Goal: Check status: Check status

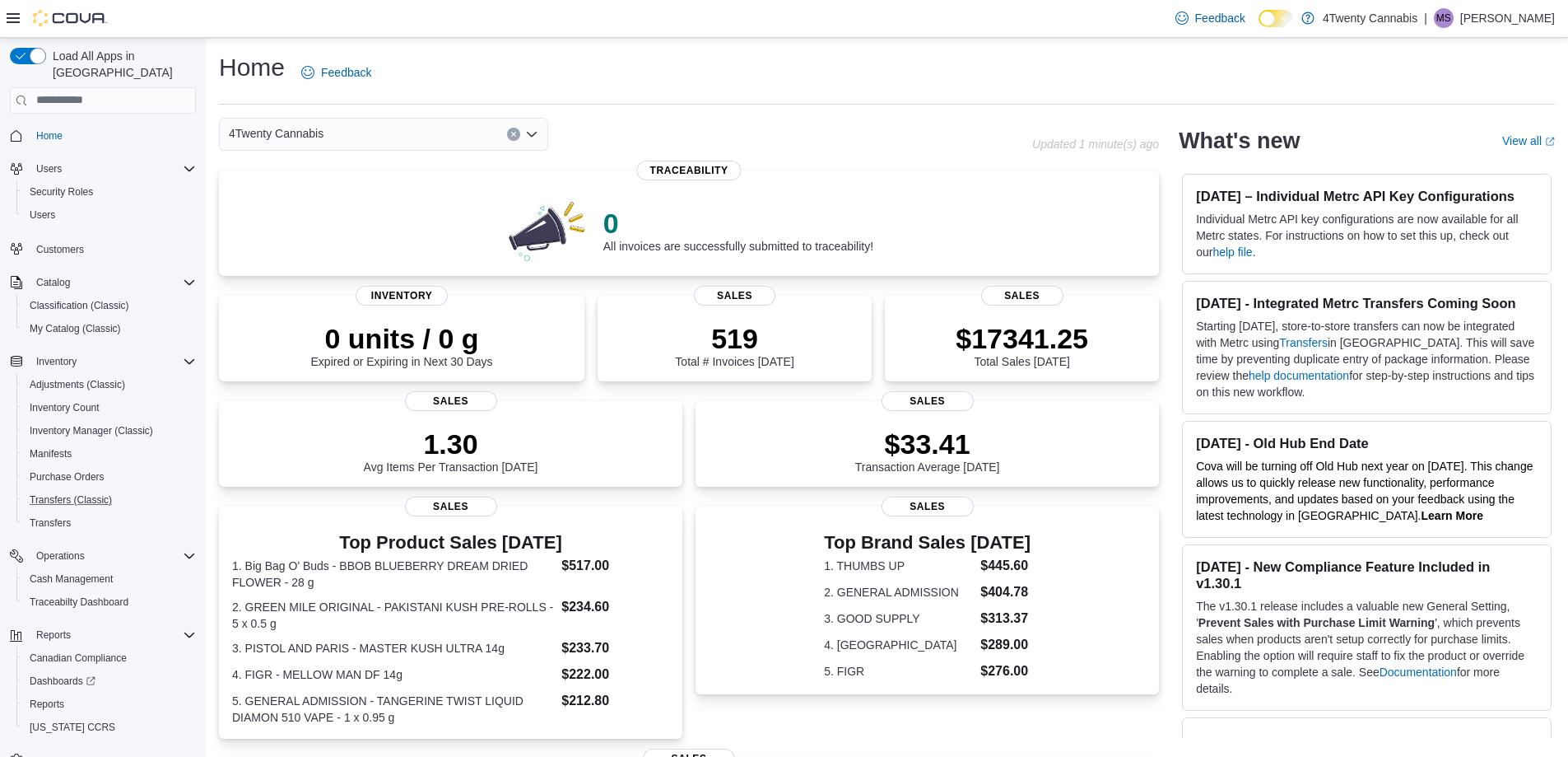
scroll to position [24, 0]
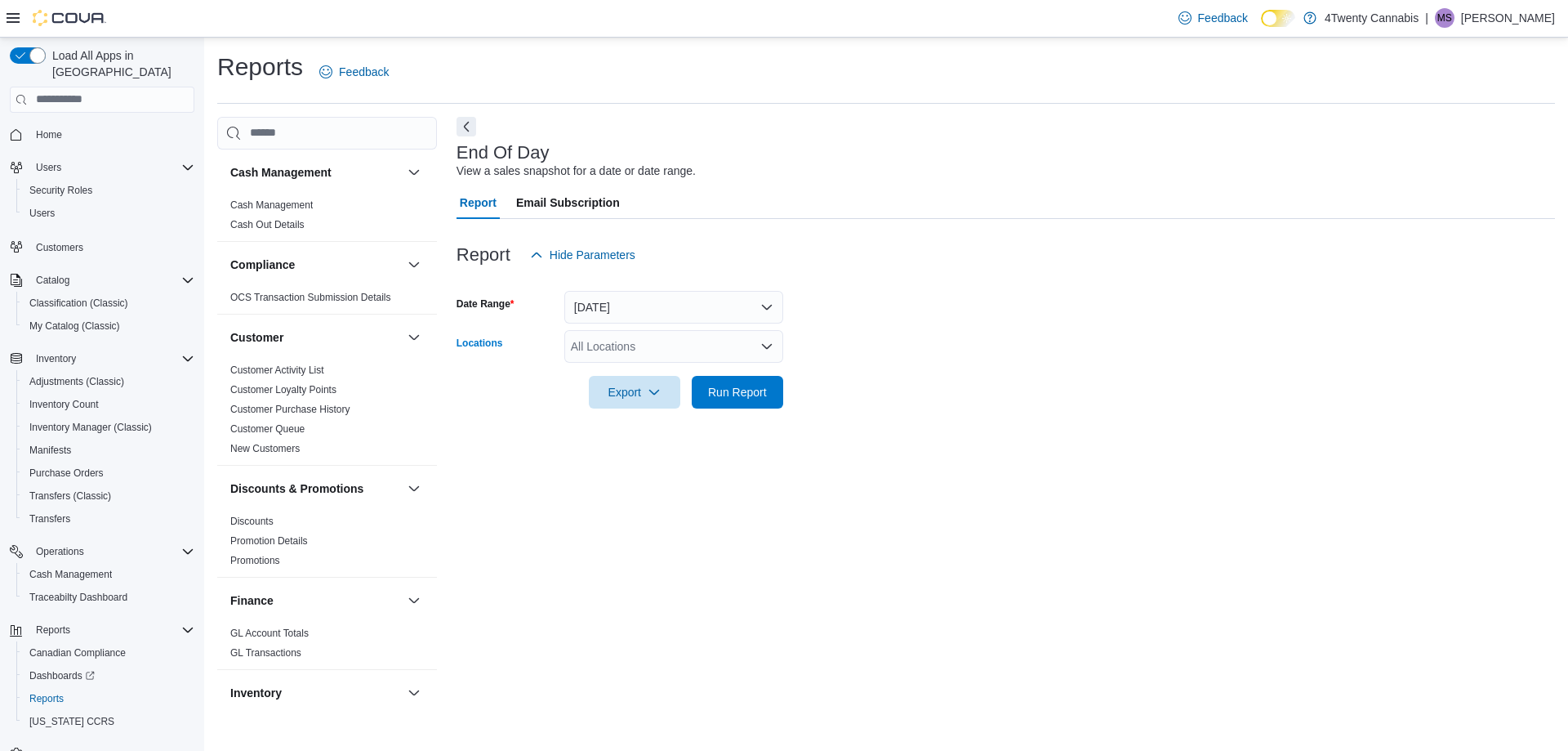
click at [663, 351] on div "All Locations" at bounding box center [673, 346] width 219 height 33
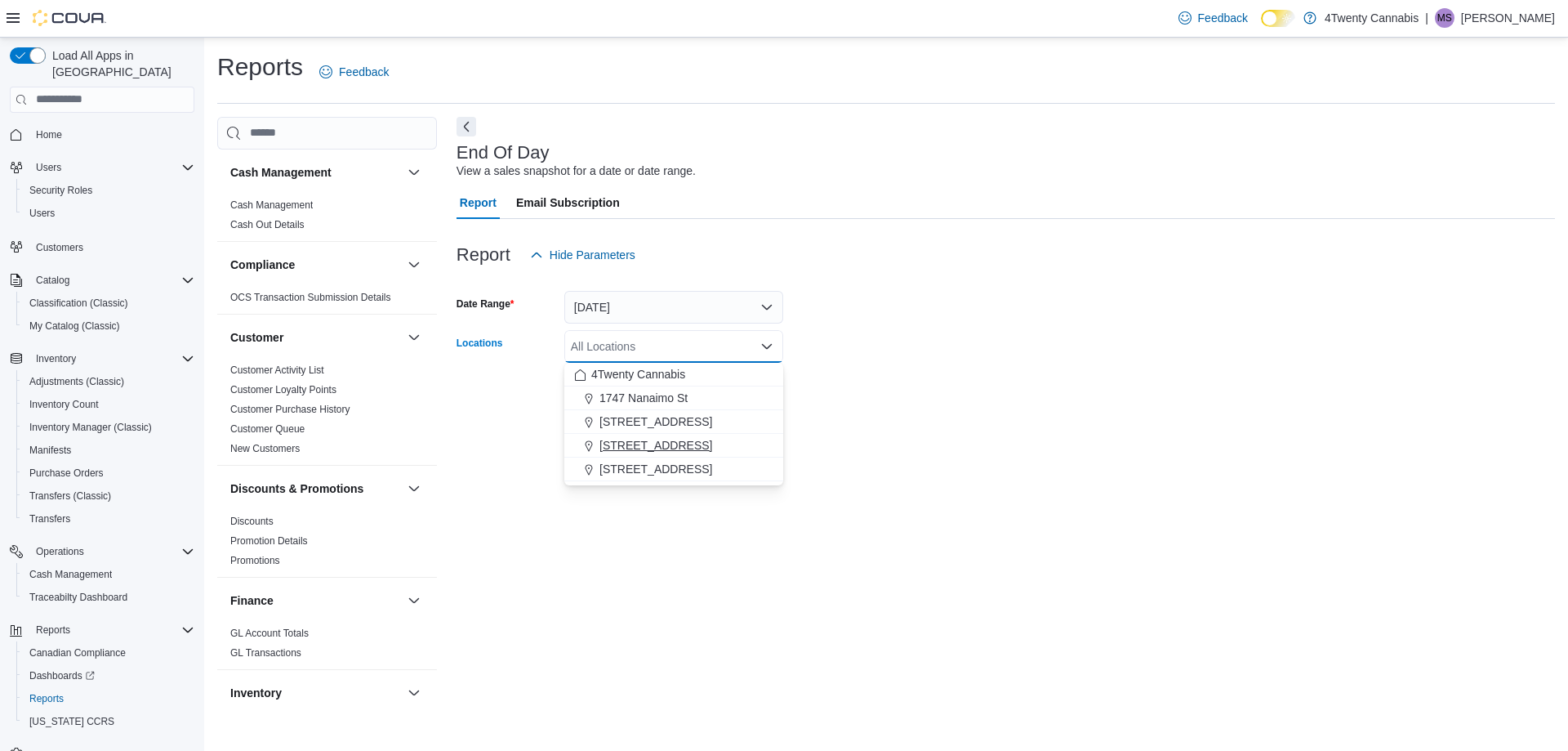
click at [707, 436] on button "3441 Kingsway Ave" at bounding box center [673, 446] width 219 height 24
click at [867, 428] on div "End Of Day View a sales snapshot for a date or date range. Report Email Subscri…" at bounding box center [1005, 415] width 1098 height 595
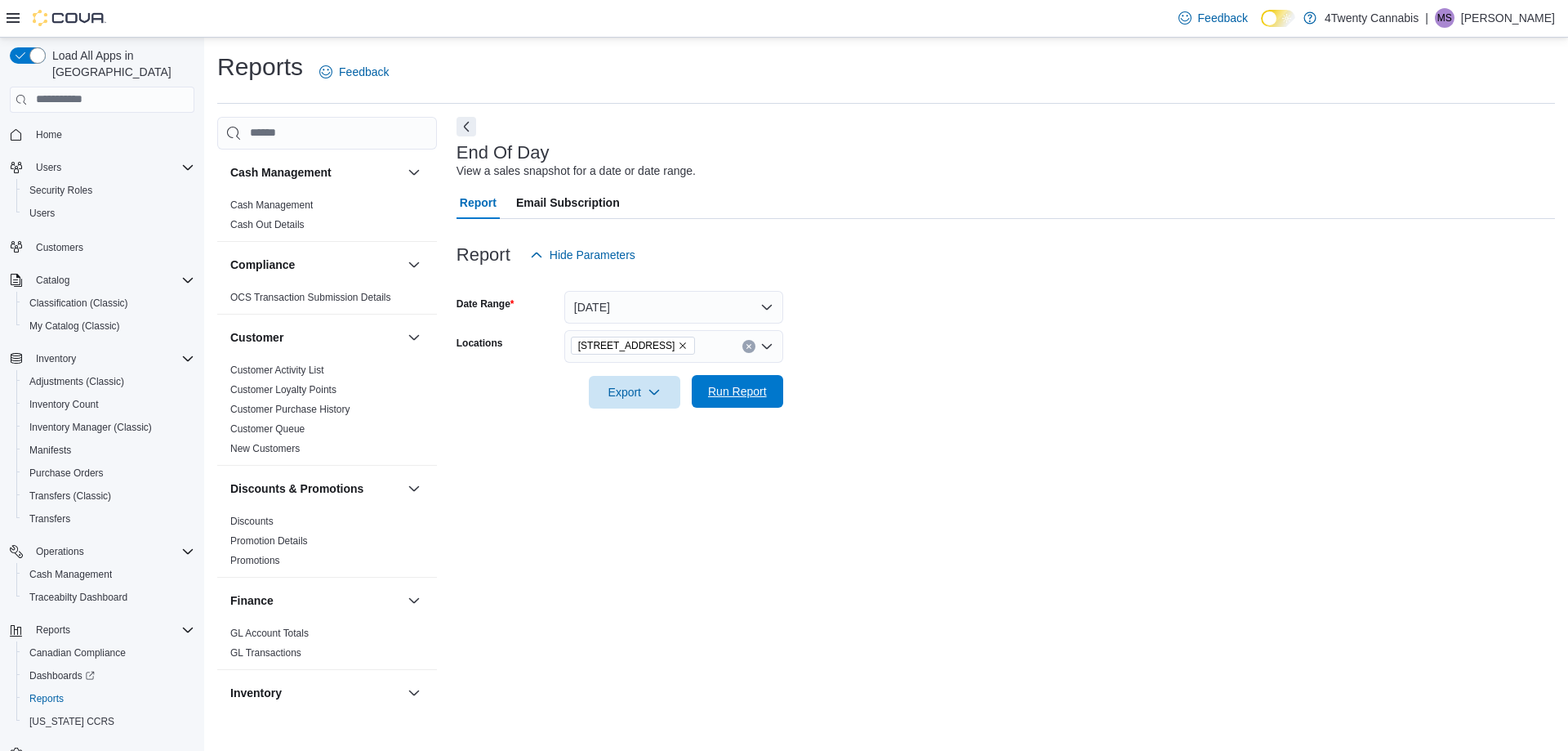
click at [745, 398] on span "Run Report" at bounding box center [737, 390] width 59 height 16
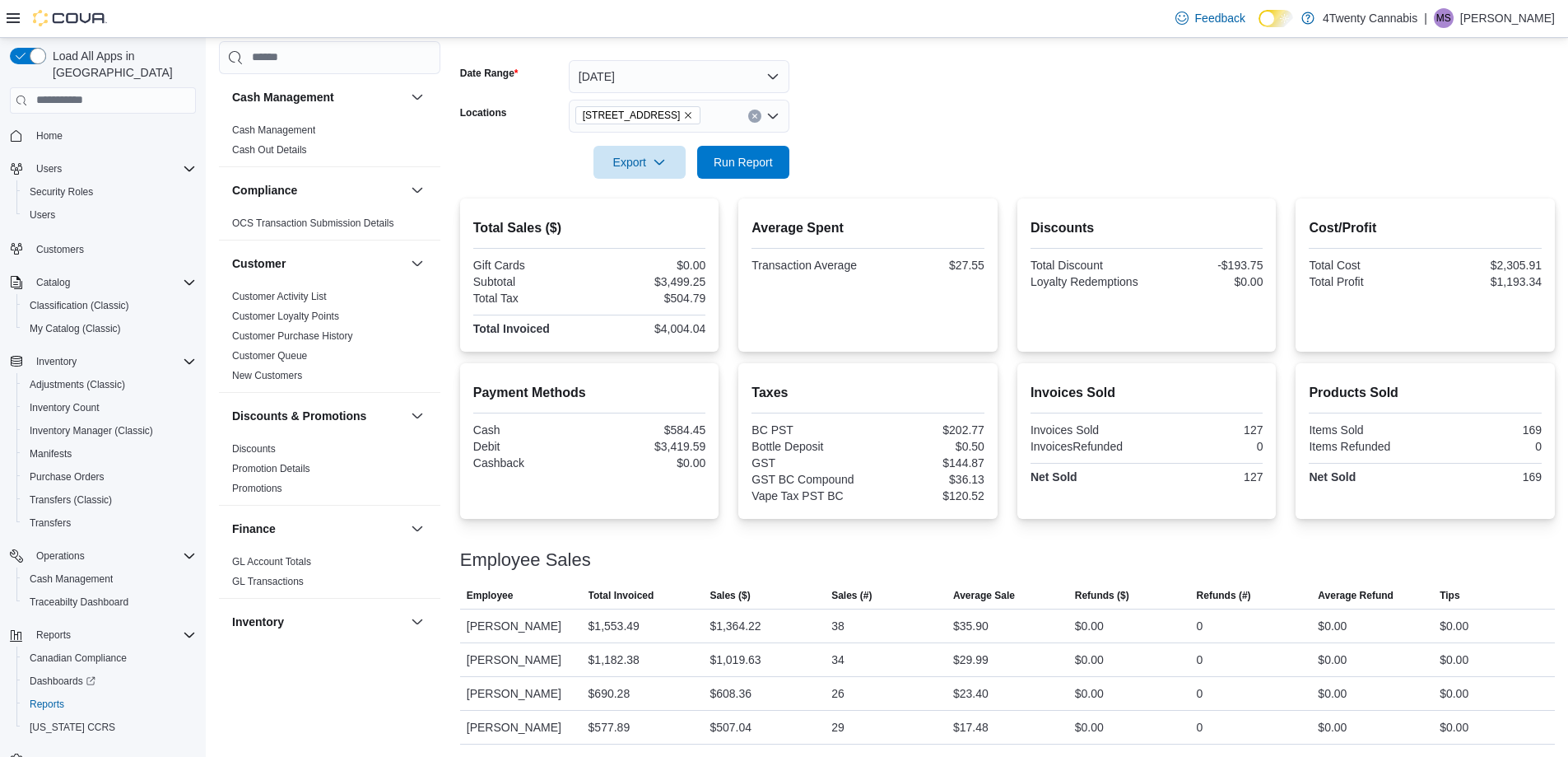
scroll to position [234, 0]
click at [748, 152] on span "Run Report" at bounding box center [743, 161] width 72 height 33
